Goal: Communication & Community: Answer question/provide support

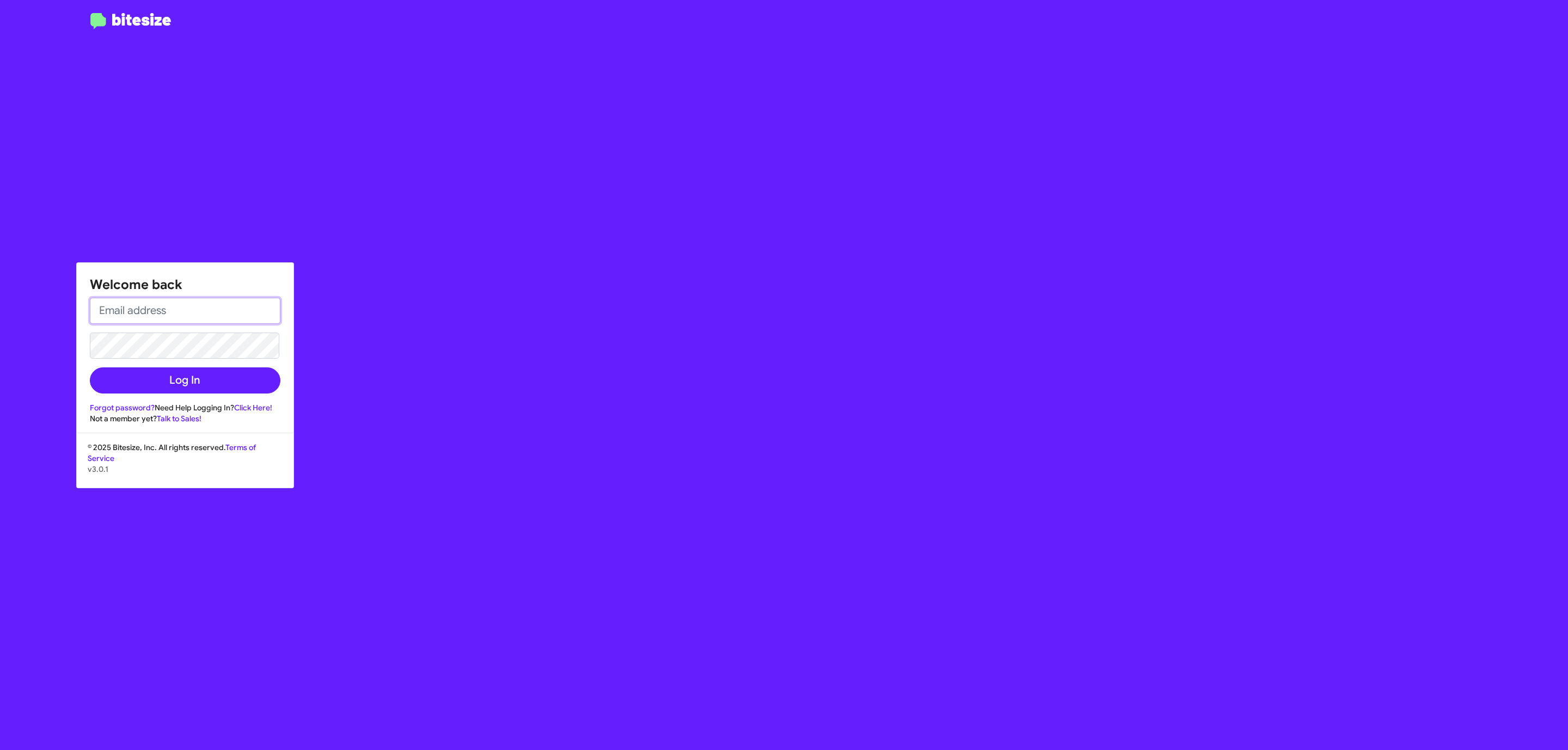
click at [142, 308] on input "email" at bounding box center [185, 310] width 191 height 26
type input "[EMAIL_ADDRESS][DOMAIN_NAME]"
click at [90, 367] on button "Log In" at bounding box center [185, 380] width 191 height 26
click at [742, 324] on div "Welcome back ccobb@donledford.com Log In Forgot password? Need Help Logging In?…" at bounding box center [915, 375] width 1307 height 750
click at [185, 301] on input "email" at bounding box center [185, 310] width 191 height 26
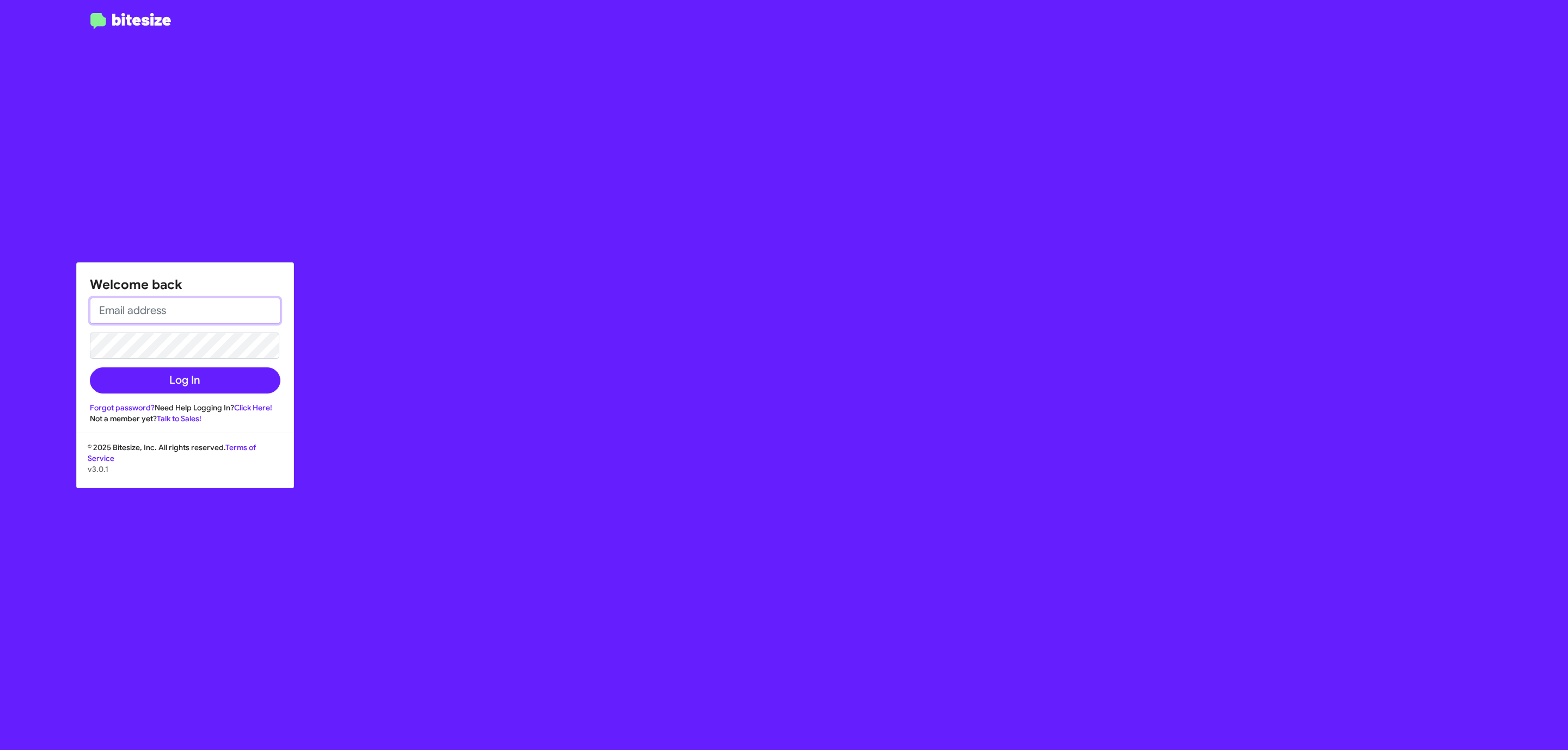
type input "[EMAIL_ADDRESS][DOMAIN_NAME]"
click at [90, 367] on button "Log In" at bounding box center [185, 380] width 191 height 26
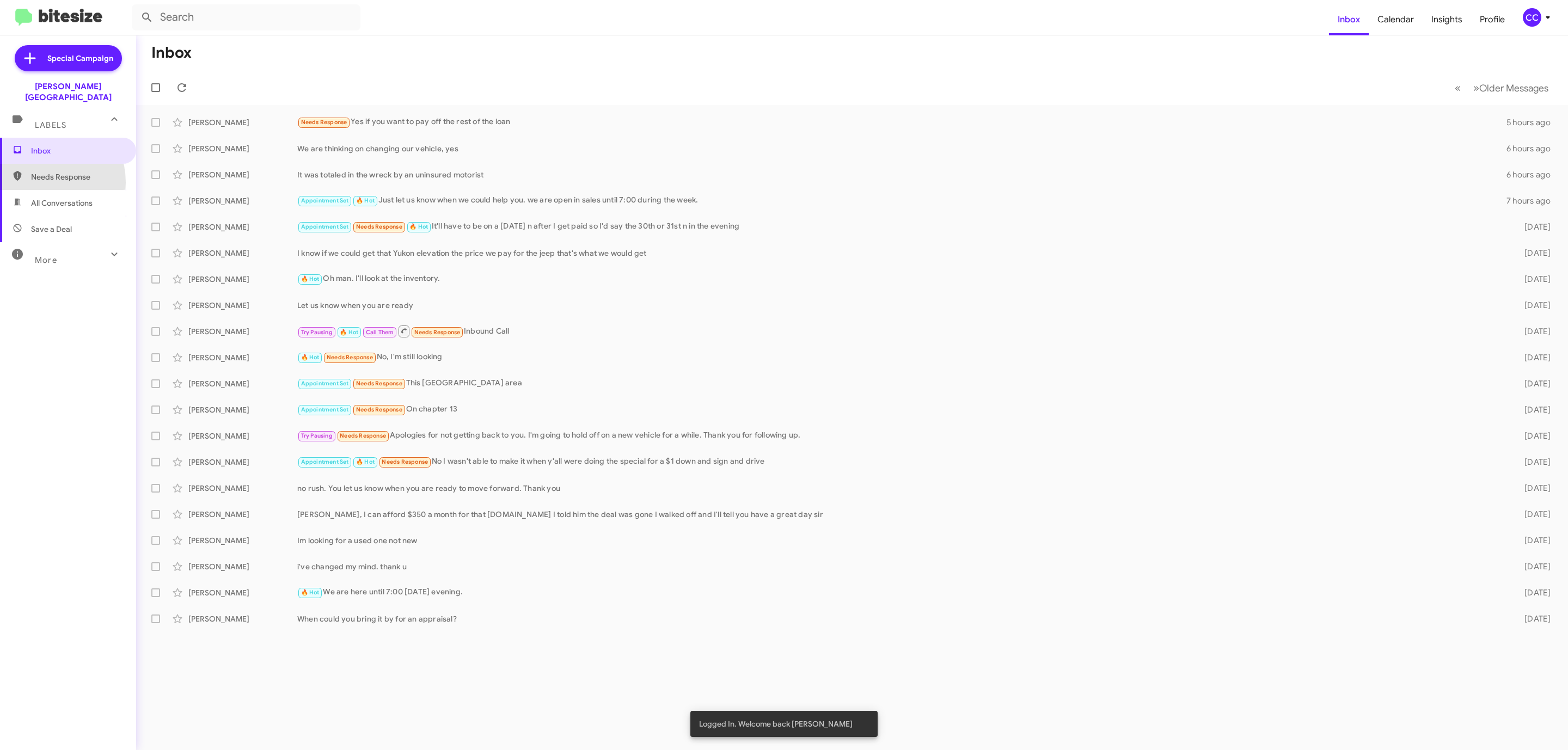
click at [39, 172] on span "Needs Response" at bounding box center [68, 177] width 136 height 26
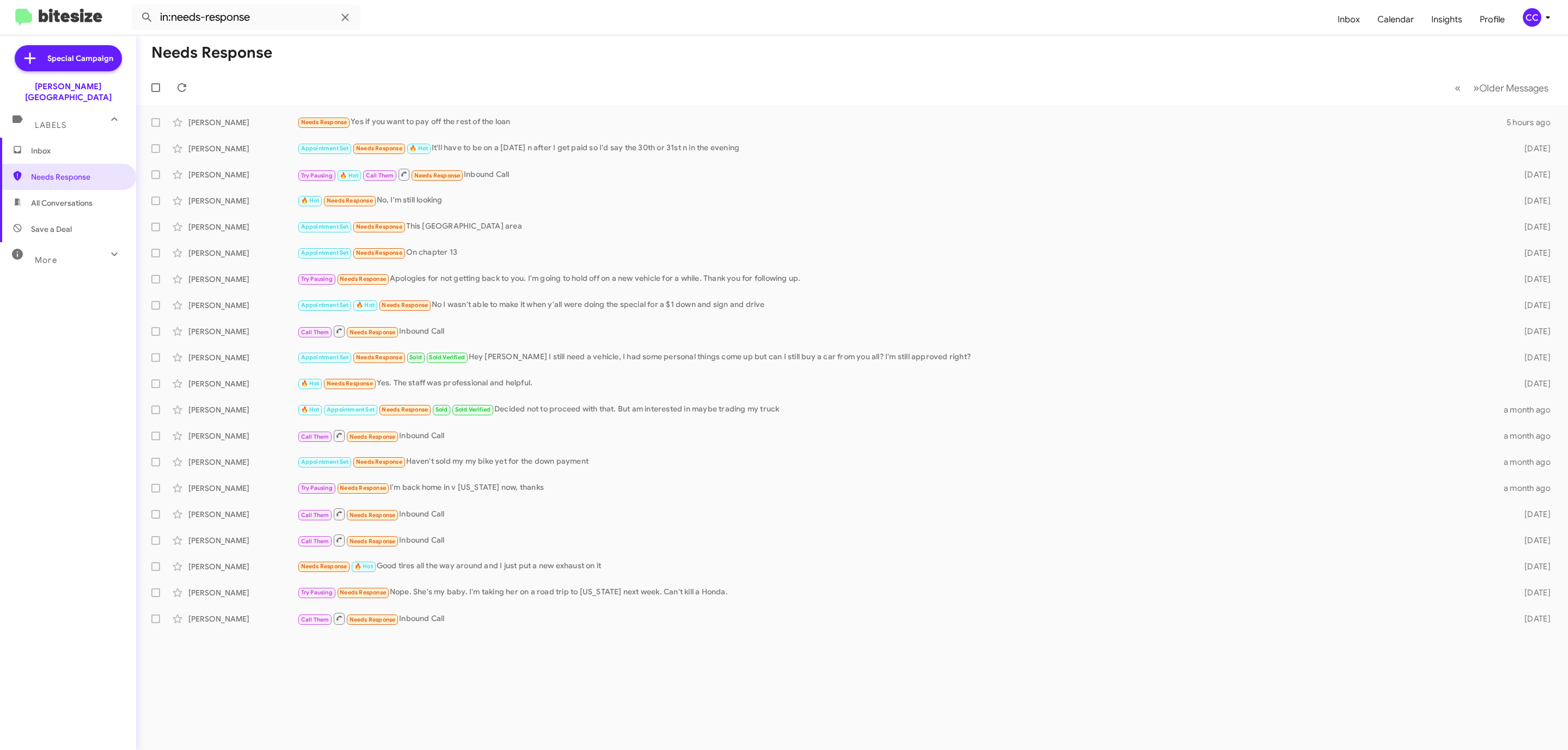
click at [72, 197] on span "All Conversations" at bounding box center [61, 203] width 61 height 11
type input "in:all-conversations"
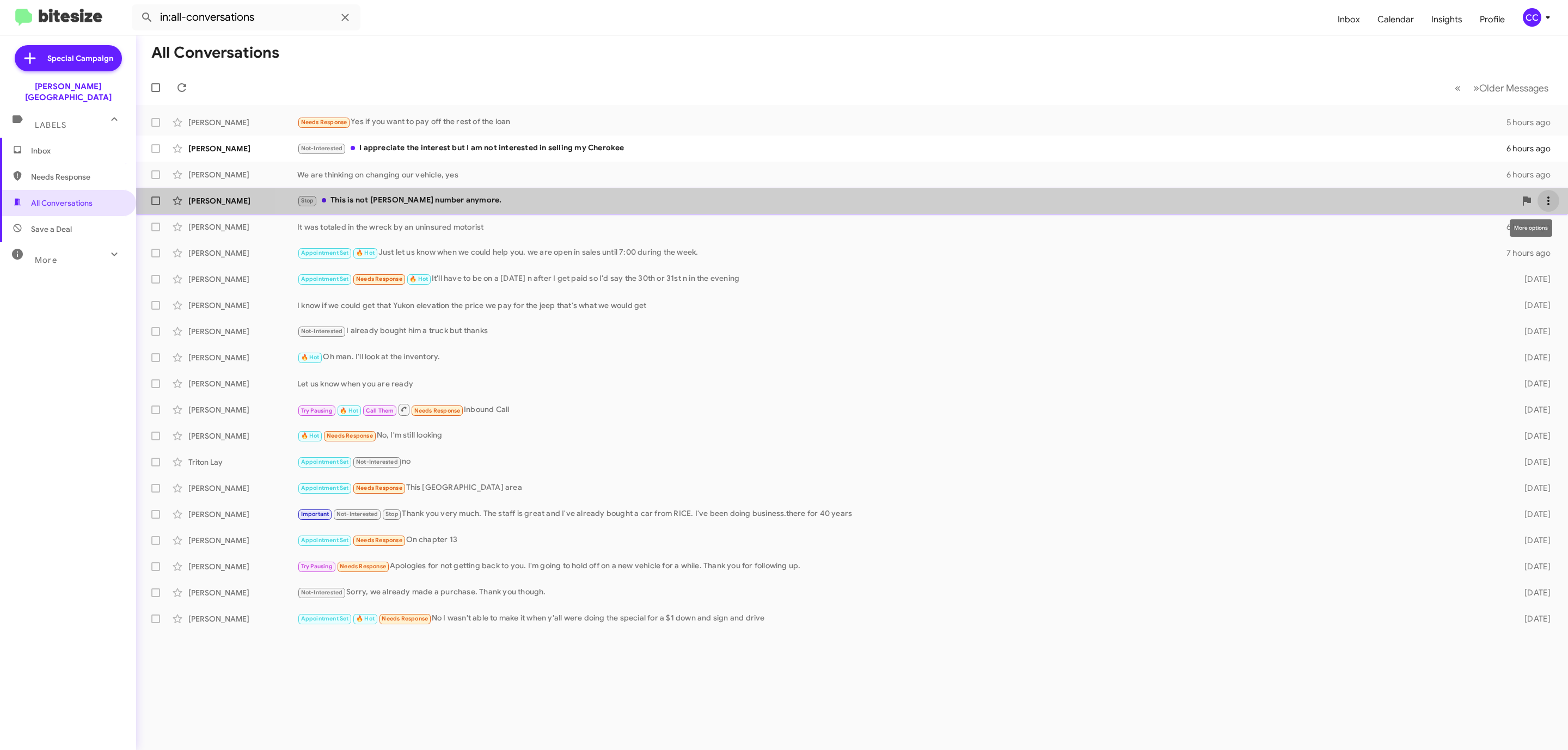
click at [1555, 204] on span at bounding box center [1548, 201] width 22 height 13
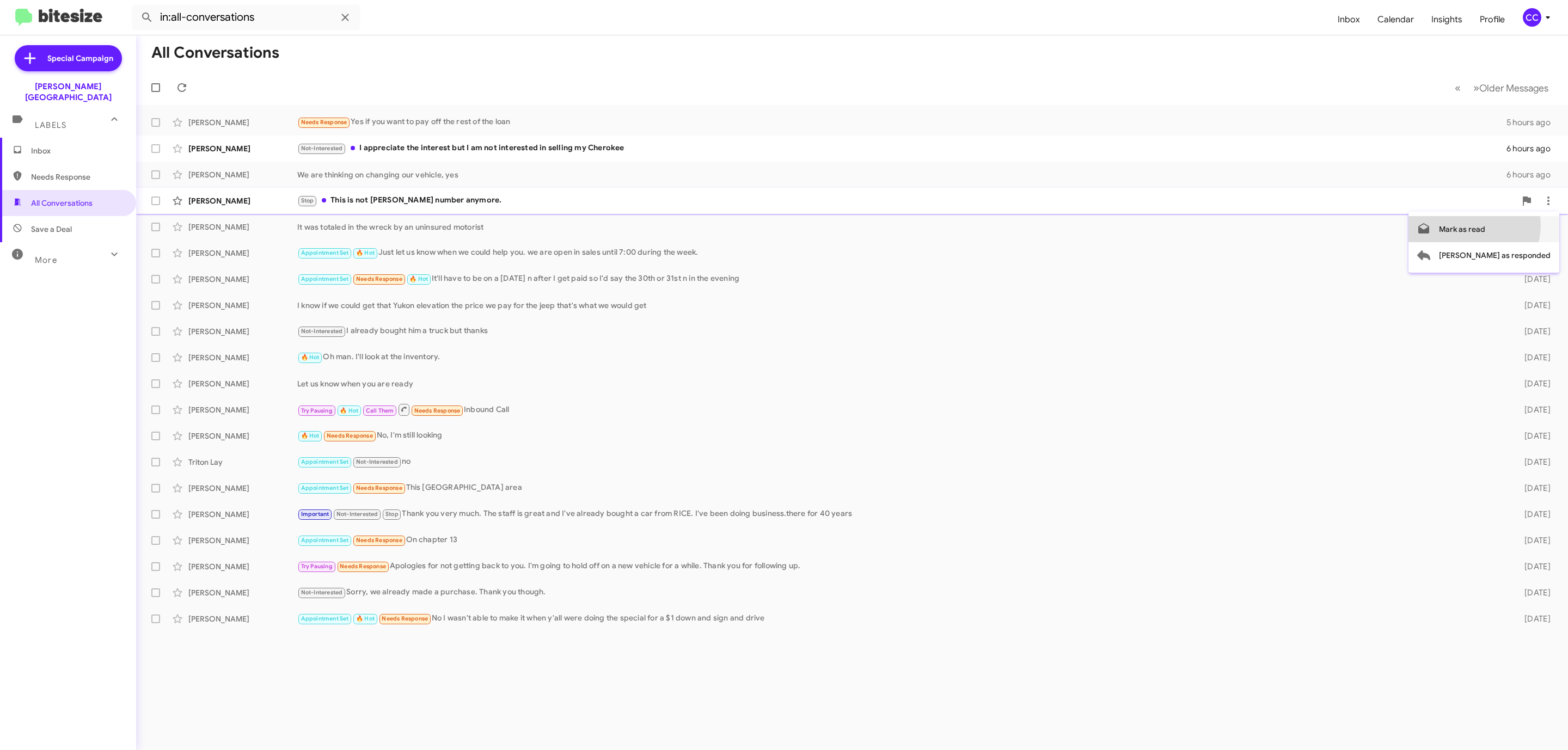
click at [1485, 225] on span "Mark as read" at bounding box center [1462, 228] width 46 height 26
click at [1555, 147] on icon at bounding box center [1548, 148] width 13 height 13
click at [1485, 177] on span "Mark as read" at bounding box center [1462, 177] width 46 height 26
click at [40, 146] on span "Inbox" at bounding box center [77, 151] width 92 height 11
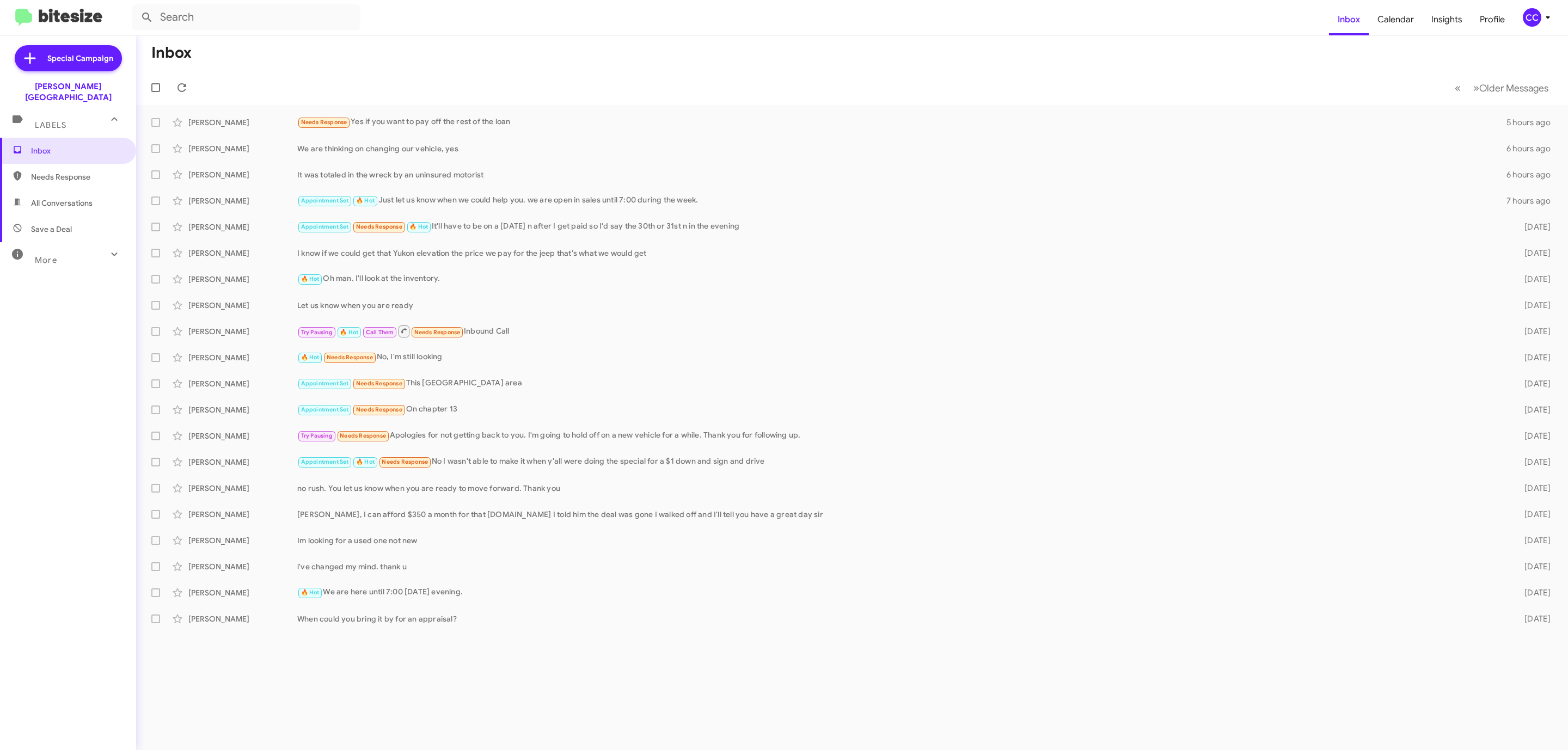
click at [64, 197] on span "All Conversations" at bounding box center [61, 203] width 61 height 11
type input "in:all-conversations"
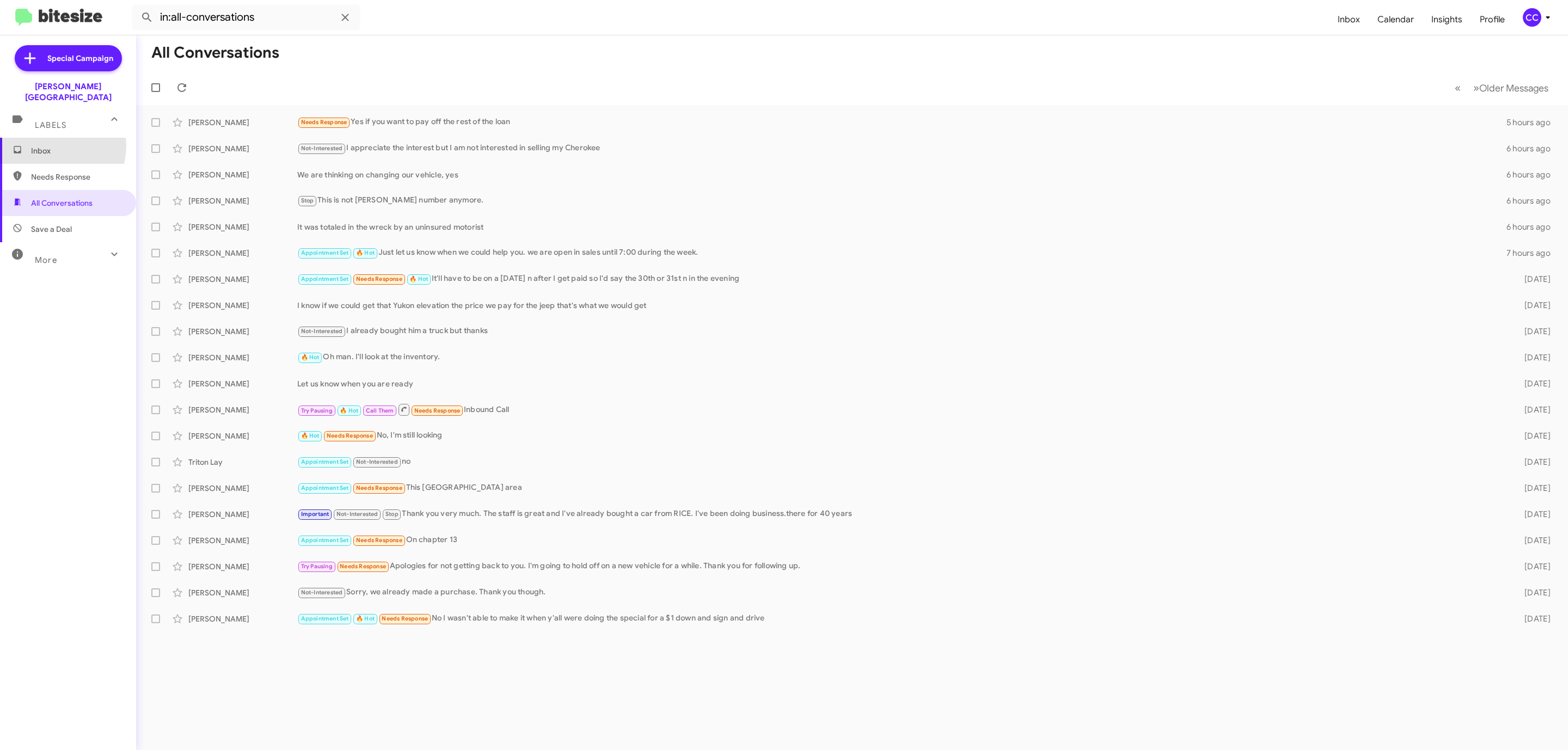
click at [45, 146] on span "Inbox" at bounding box center [77, 151] width 92 height 11
